Goal: Obtain resource: Download file/media

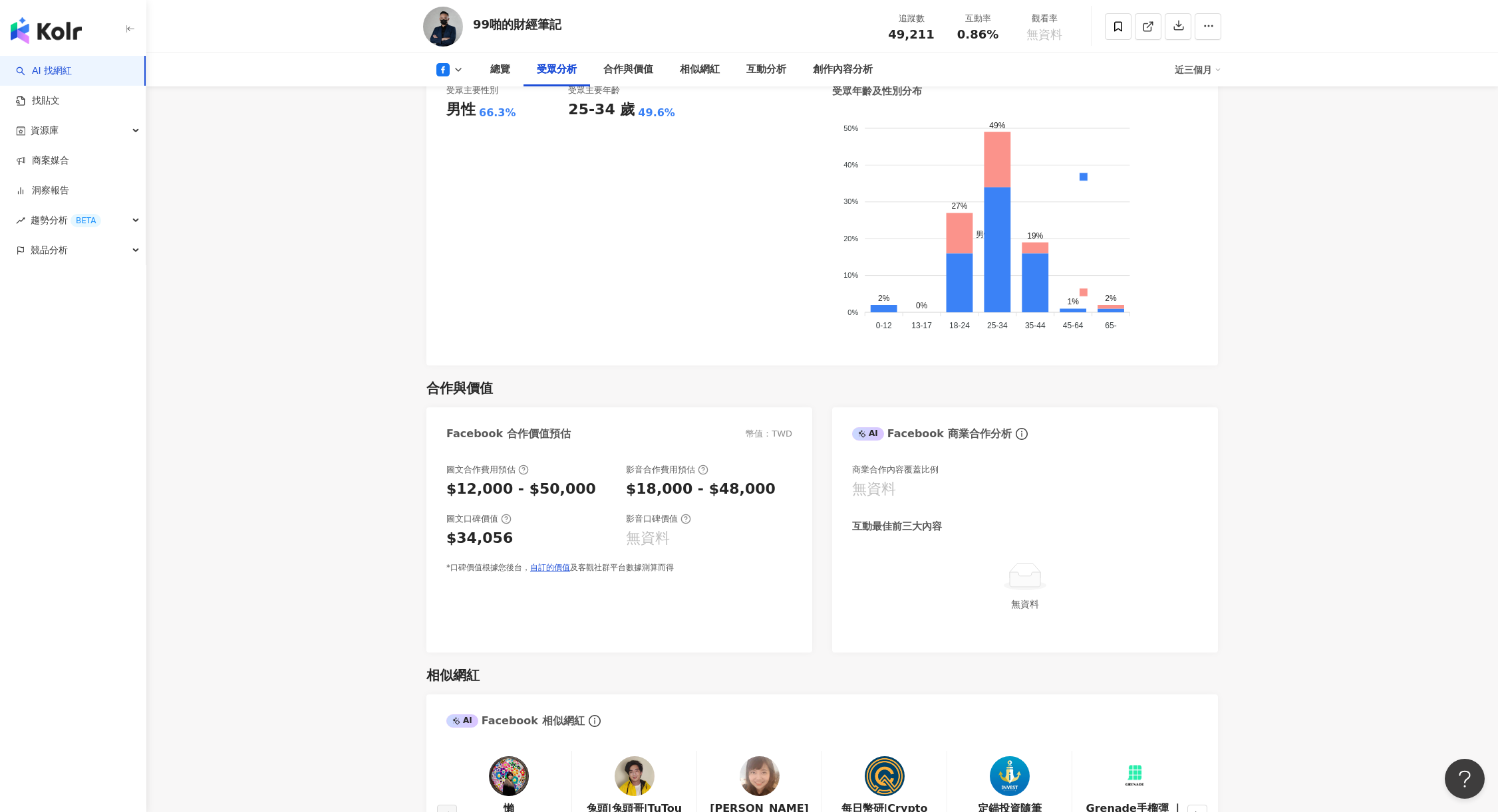
scroll to position [1196, 0]
click at [1186, 26] on button "button" at bounding box center [1177, 26] width 26 height 26
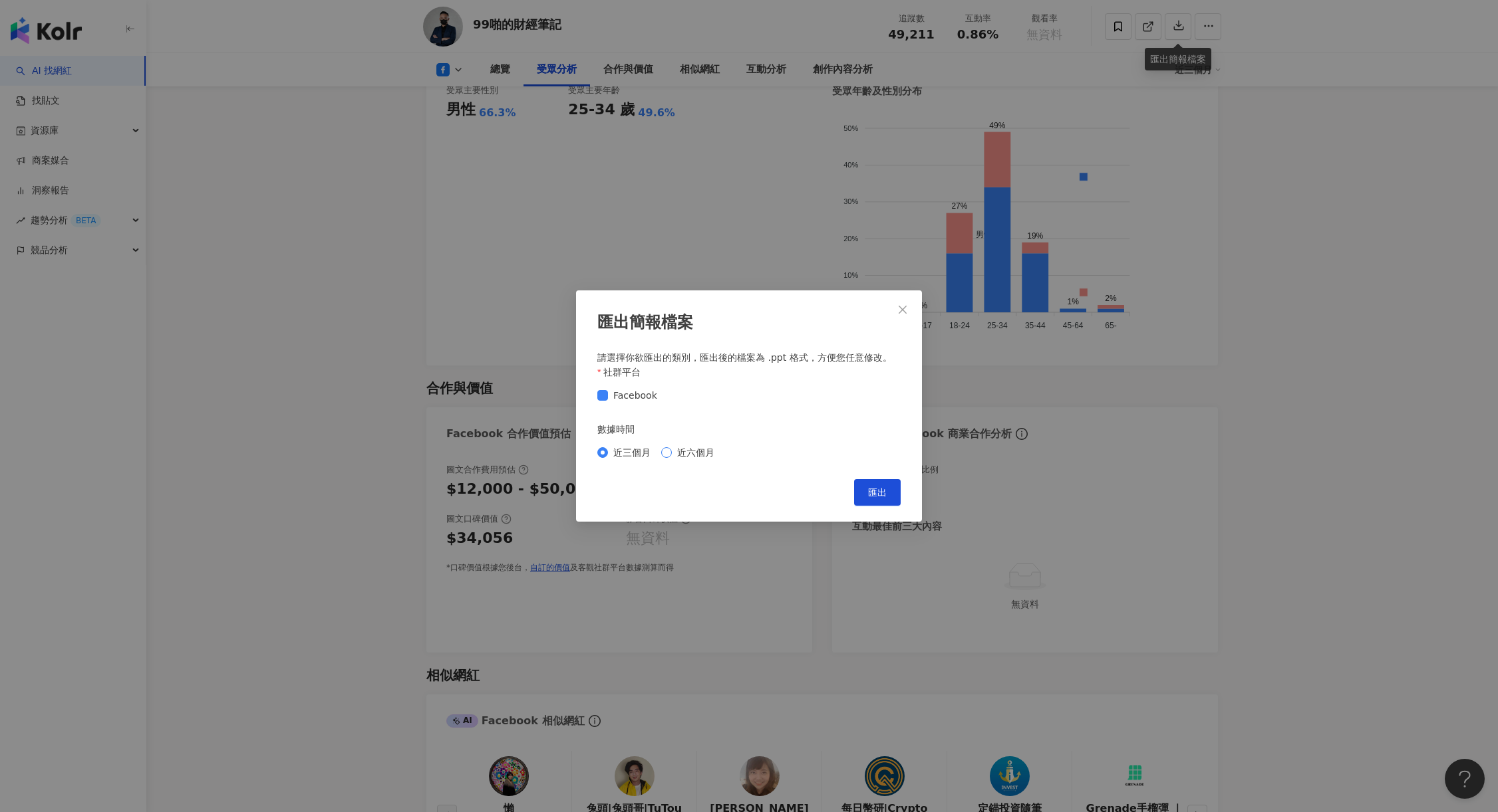
click at [704, 452] on span "近六個月" at bounding box center [696, 452] width 48 height 14
click at [883, 490] on span "匯出" at bounding box center [876, 492] width 18 height 10
click at [895, 309] on span "Close" at bounding box center [902, 309] width 26 height 10
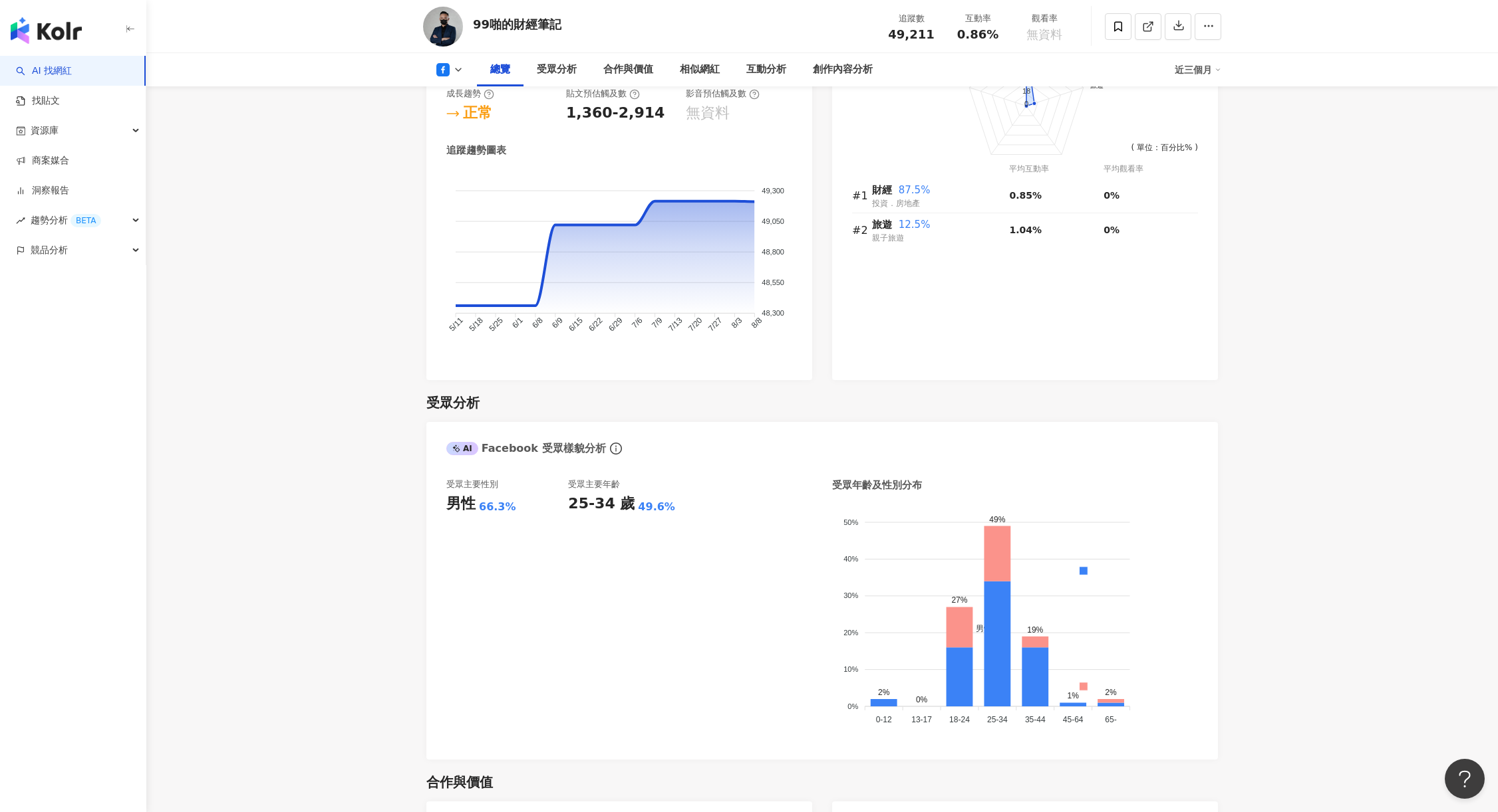
scroll to position [465, 0]
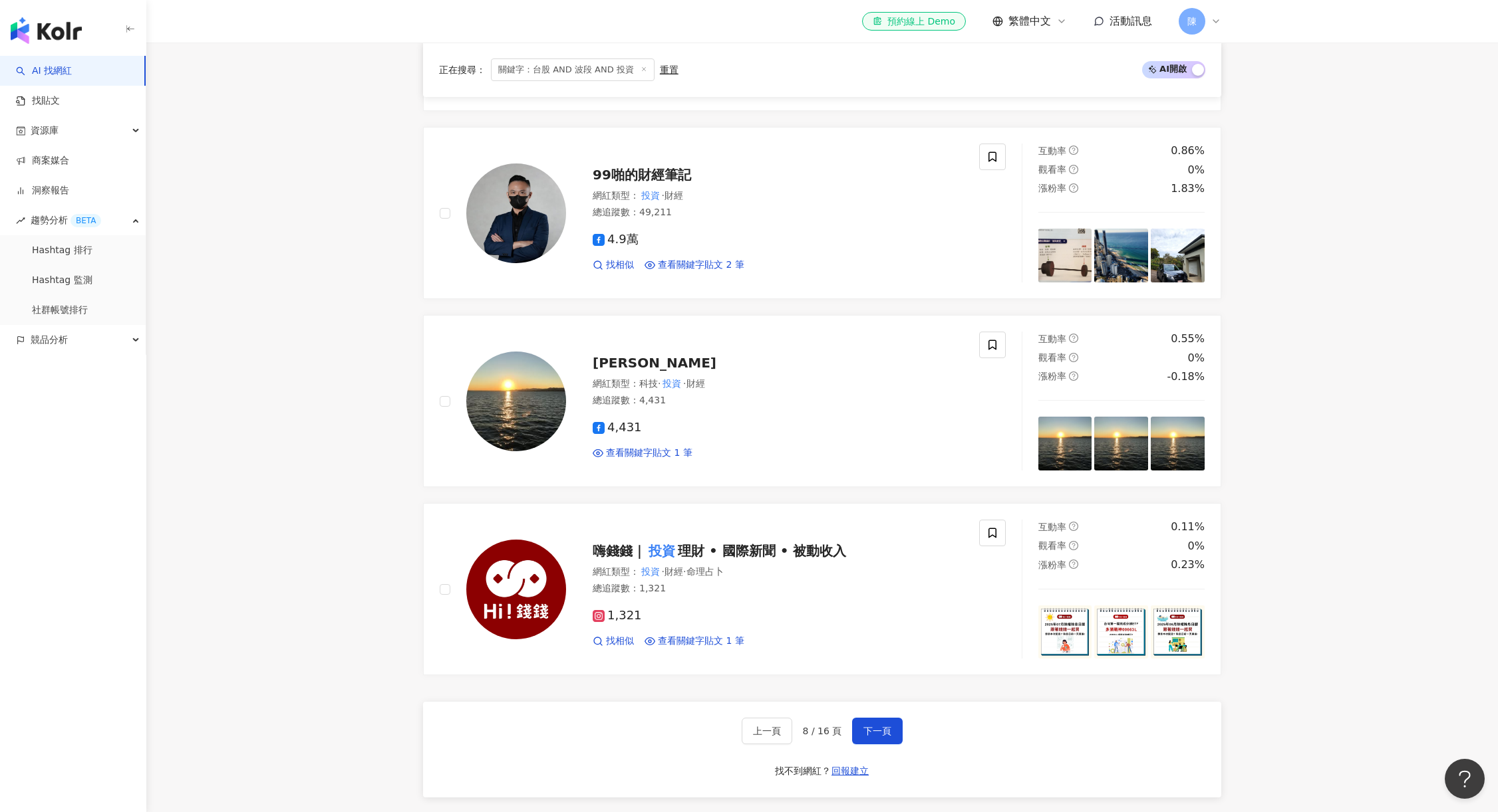
scroll to position [33, 0]
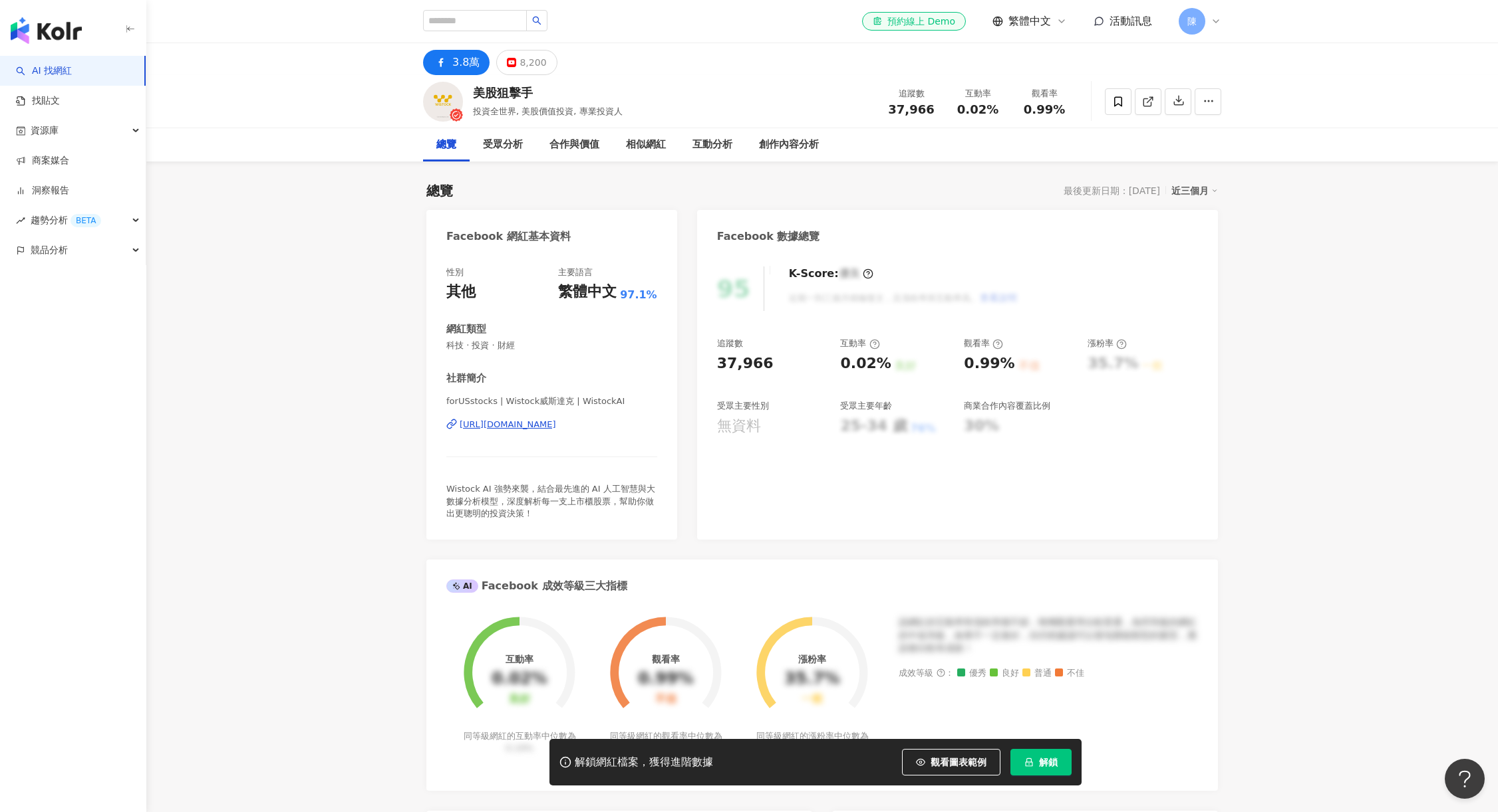
click at [550, 423] on div "https://www.facebook.com/125048341443350" at bounding box center [508, 424] width 97 height 12
click at [473, 21] on input "search" at bounding box center [475, 20] width 104 height 22
paste input "********"
type input "********"
click at [547, 22] on button "button" at bounding box center [536, 20] width 22 height 22
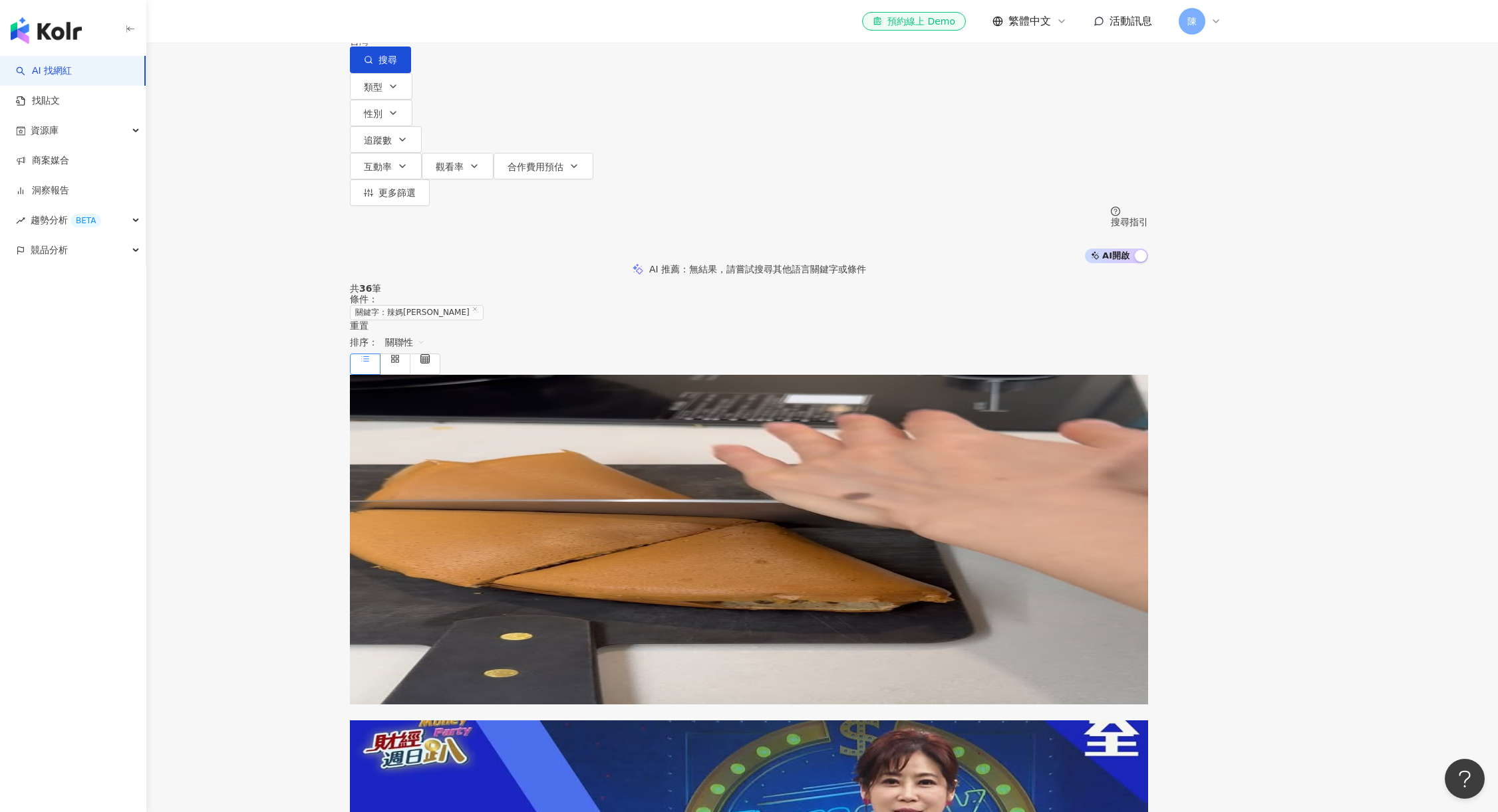
click at [476, 472] on mark "辣媽Shania" at bounding box center [449, 479] width 53 height 14
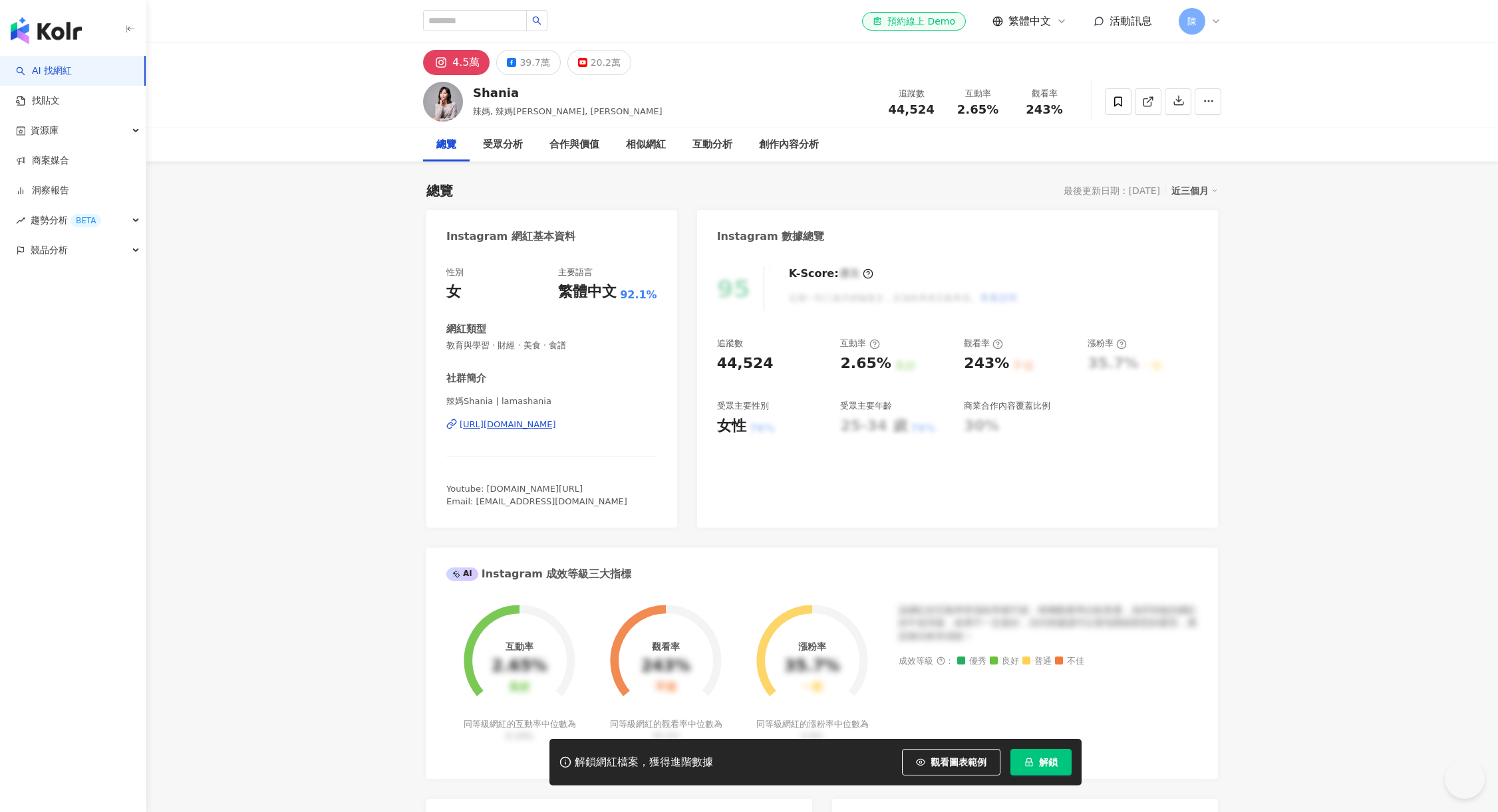
click at [1043, 761] on span "解鎖" at bounding box center [1048, 762] width 18 height 10
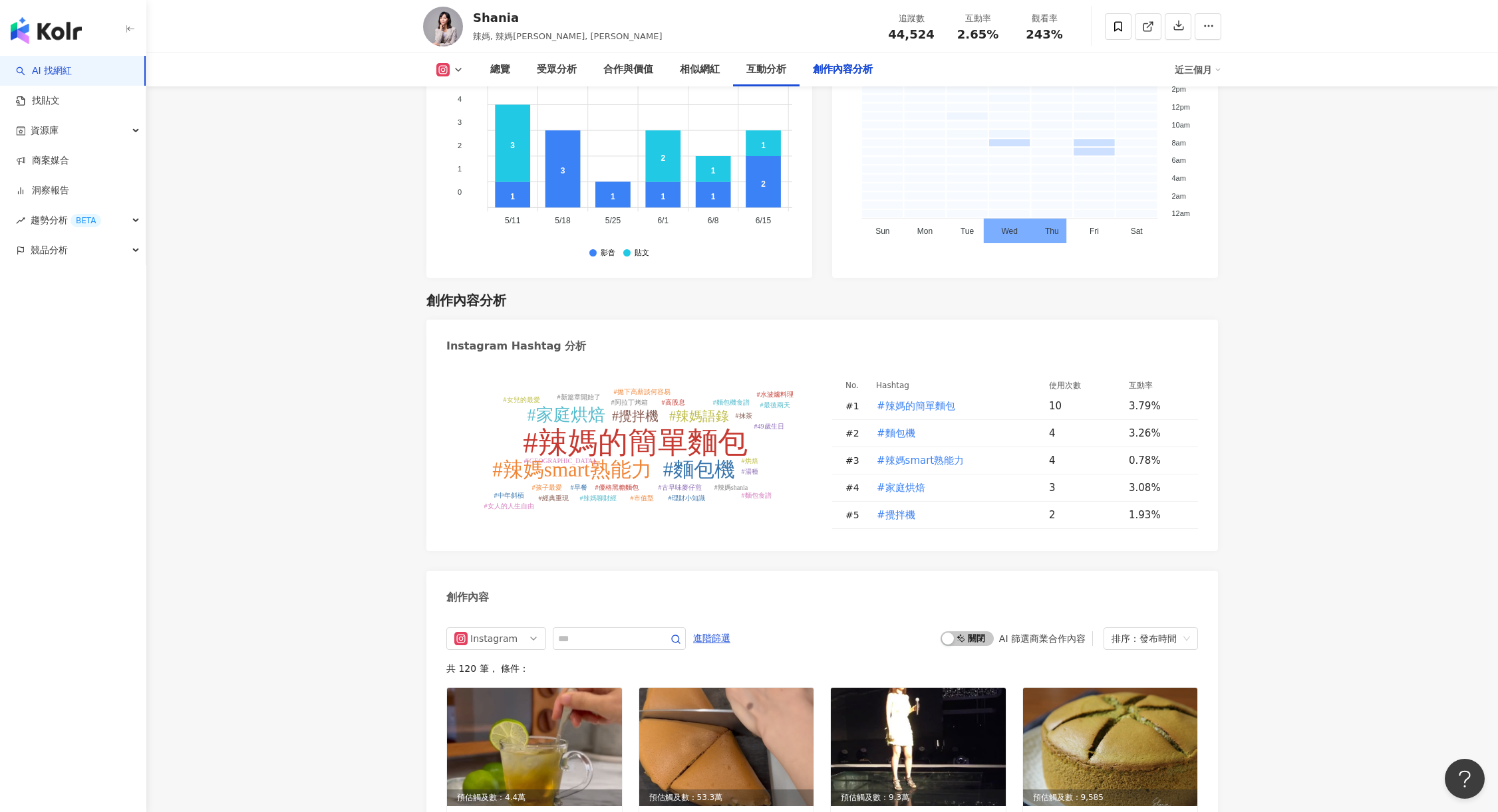
scroll to position [3855, 0]
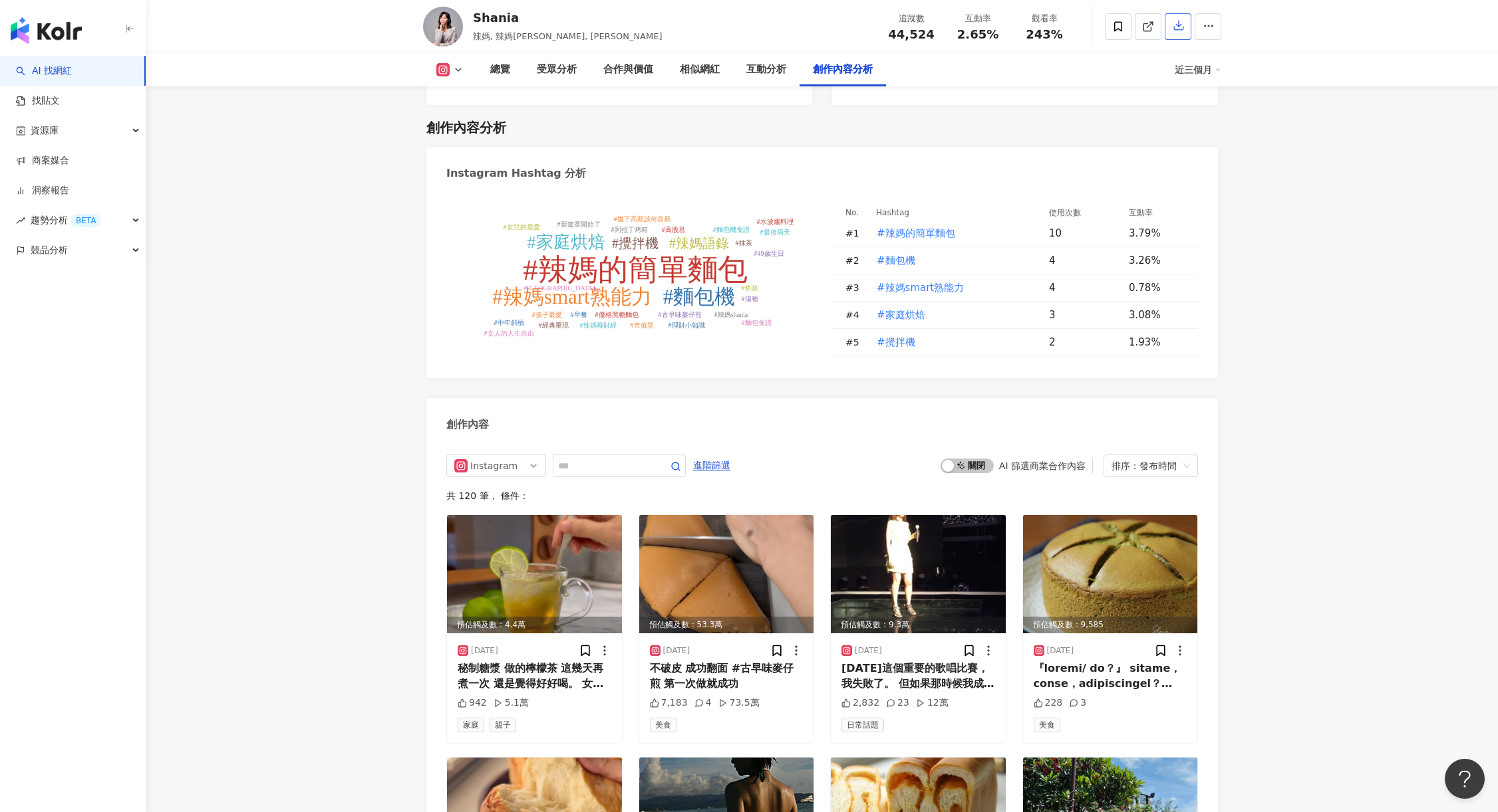
click at [1180, 30] on icon "button" at bounding box center [1178, 25] width 12 height 12
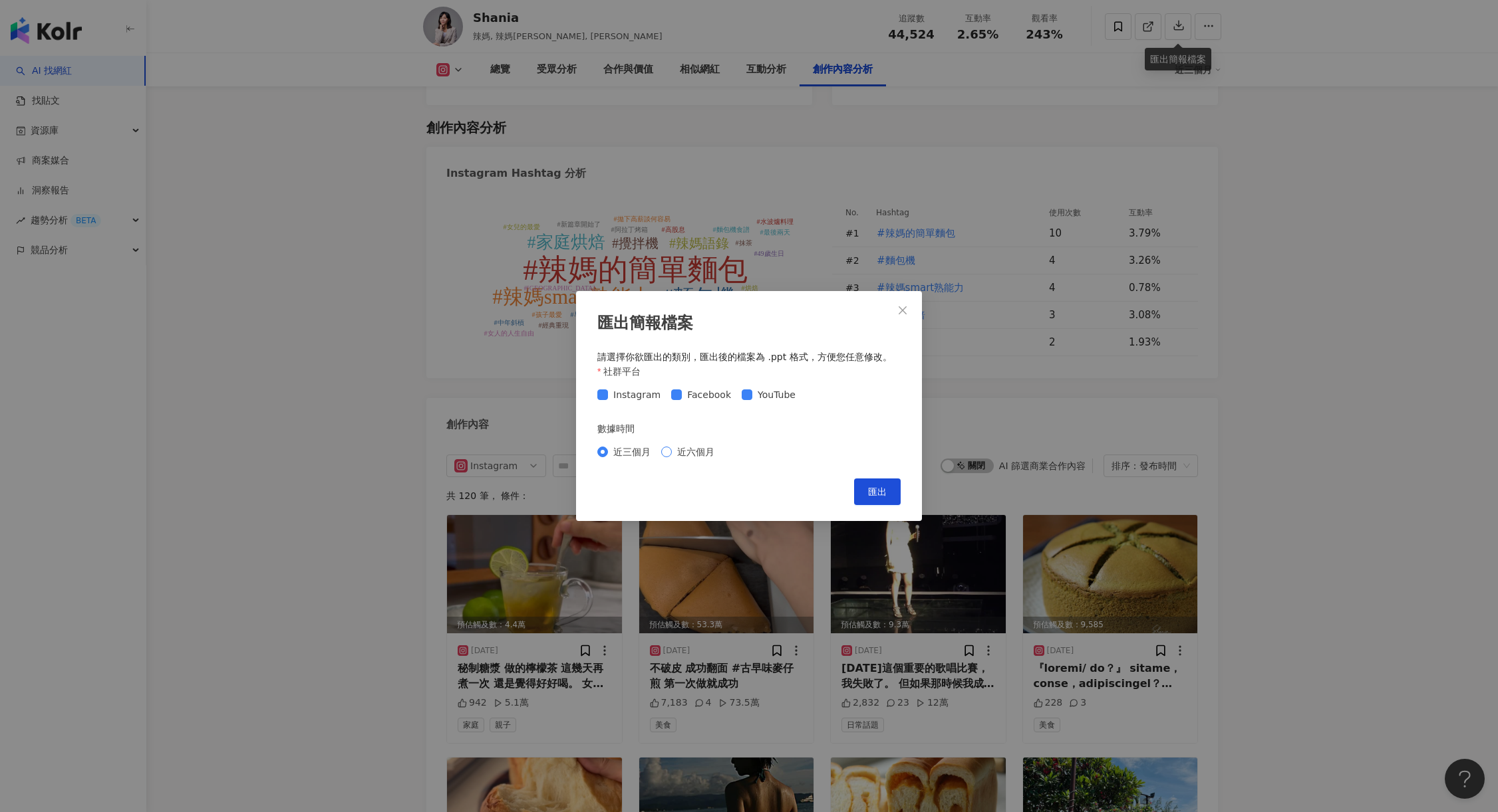
click at [701, 456] on span "近六個月" at bounding box center [696, 451] width 48 height 14
click at [634, 456] on span "近三個月" at bounding box center [632, 451] width 48 height 14
click at [699, 451] on span "近六個月" at bounding box center [696, 451] width 48 height 14
click at [863, 490] on button "匯出" at bounding box center [877, 491] width 46 height 26
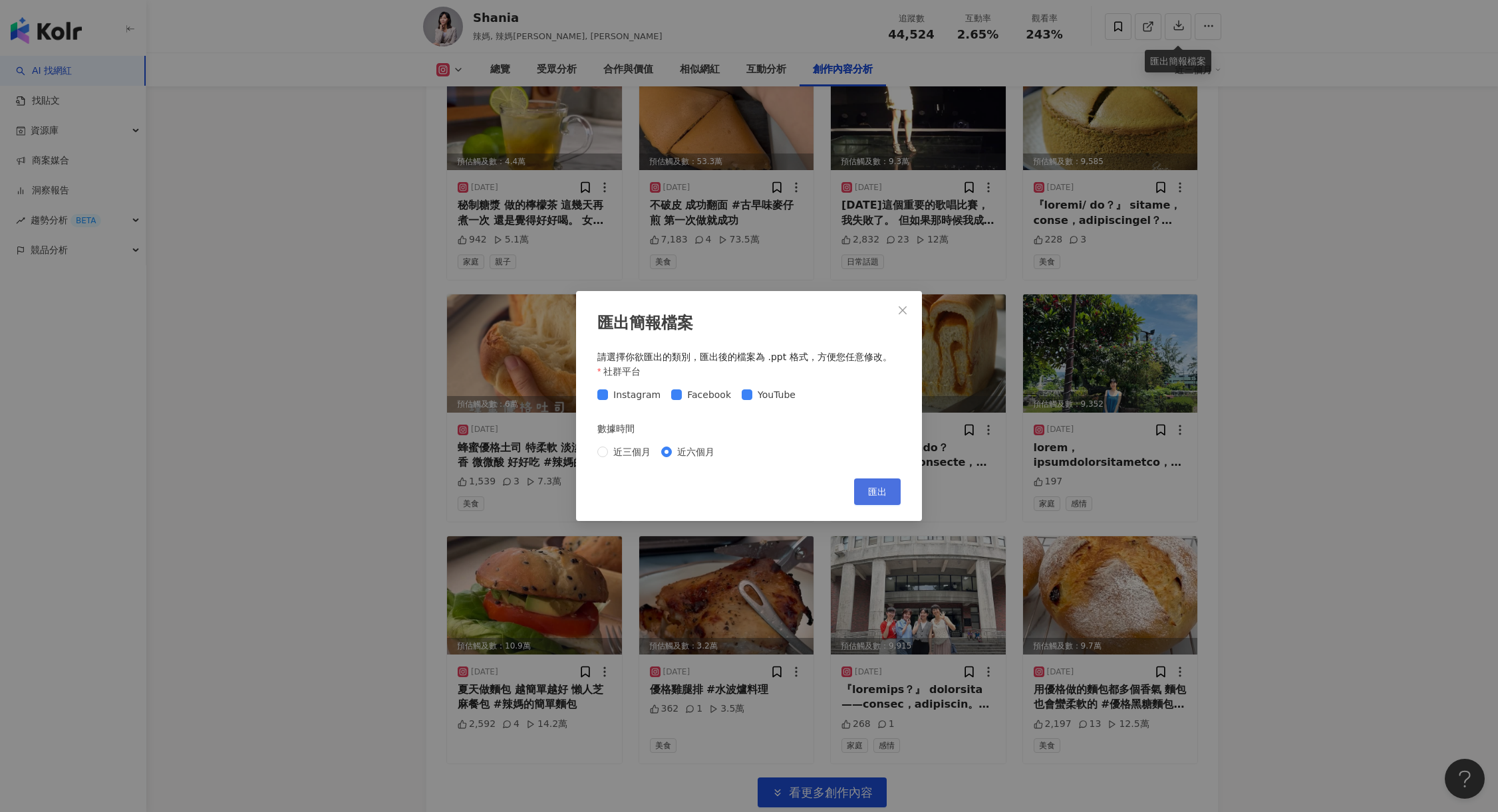
scroll to position [4321, 0]
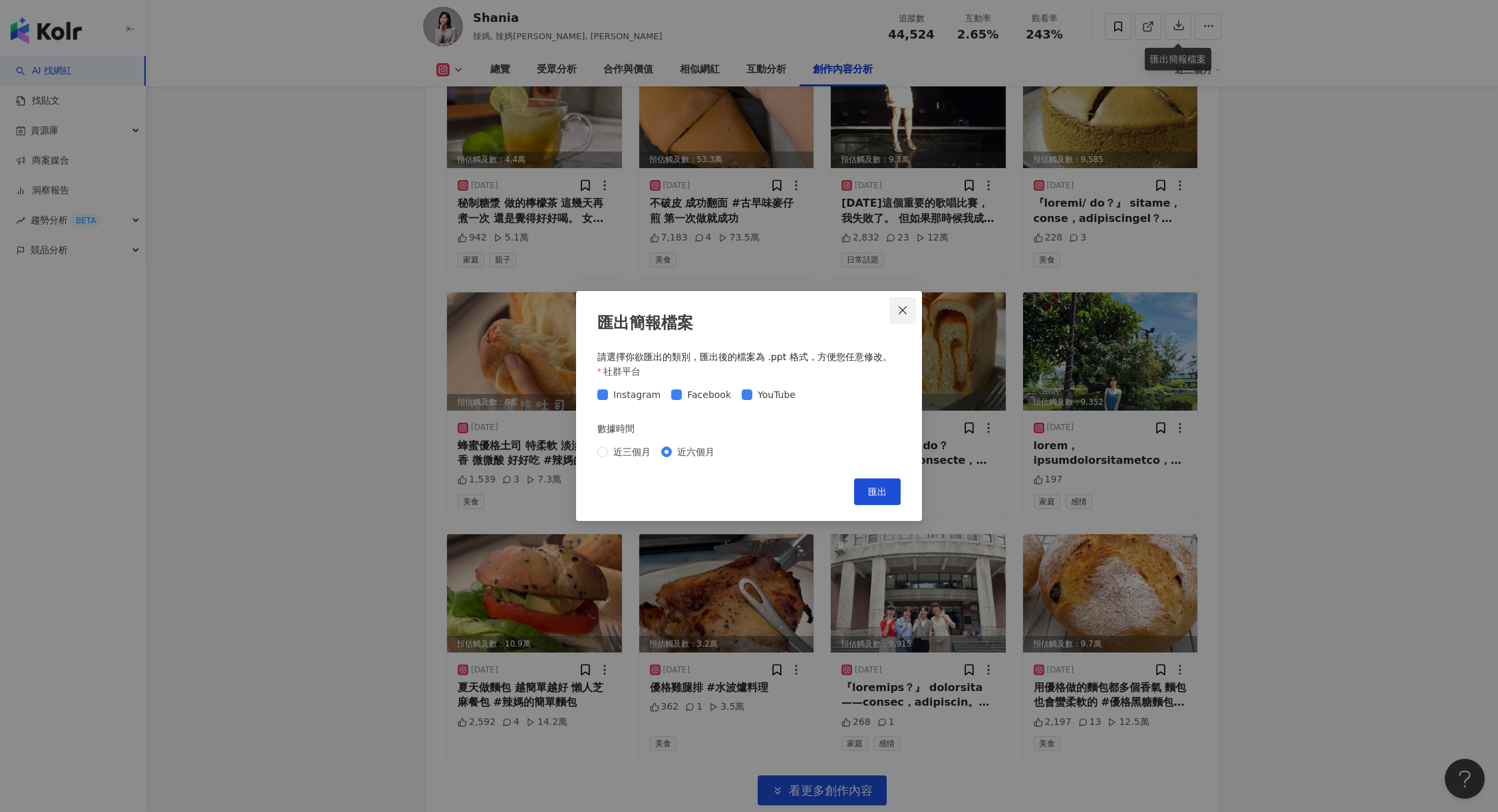
click at [909, 307] on span "Close" at bounding box center [902, 309] width 26 height 10
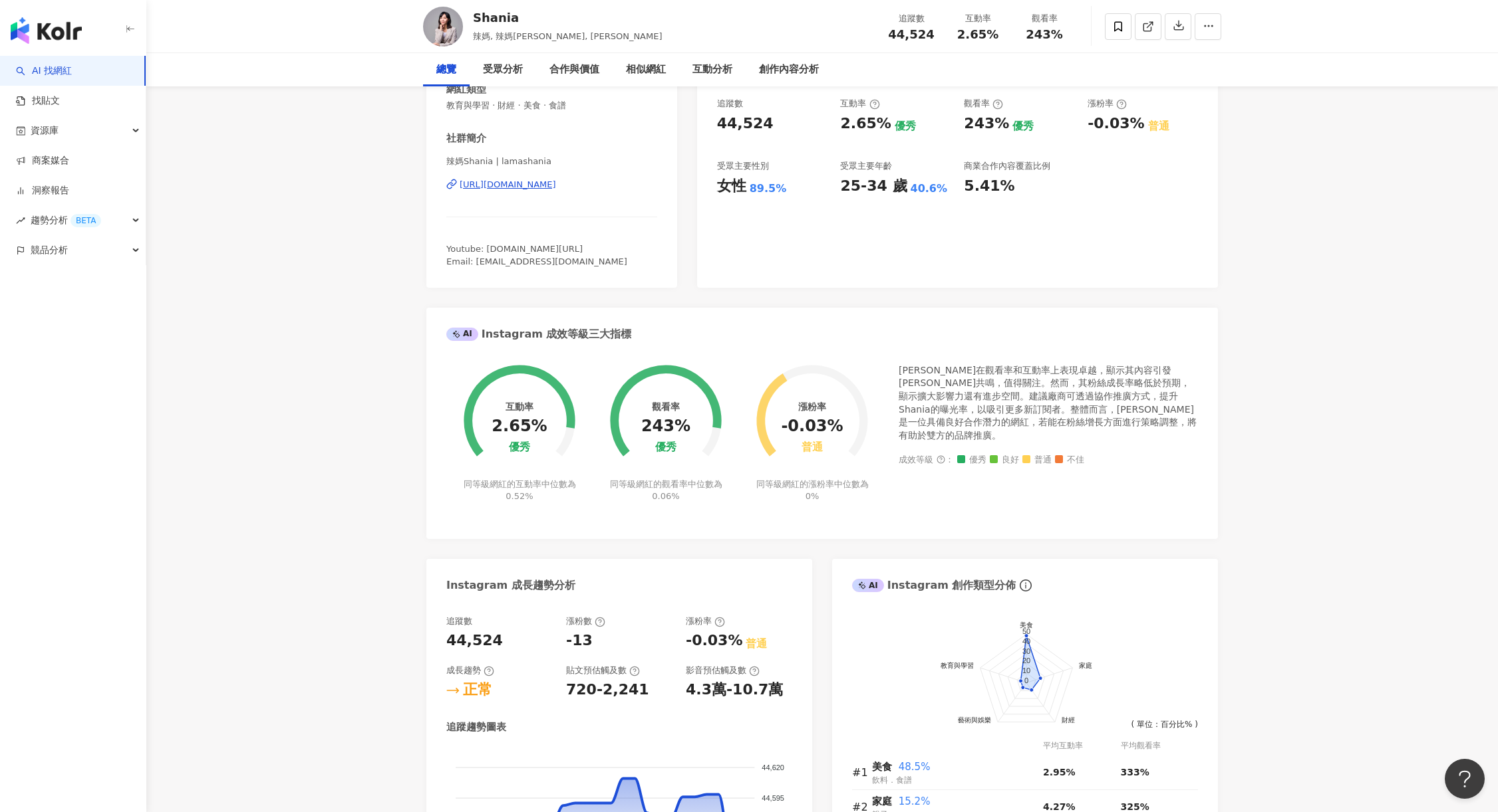
scroll to position [0, 0]
